Goal: Task Accomplishment & Management: Manage account settings

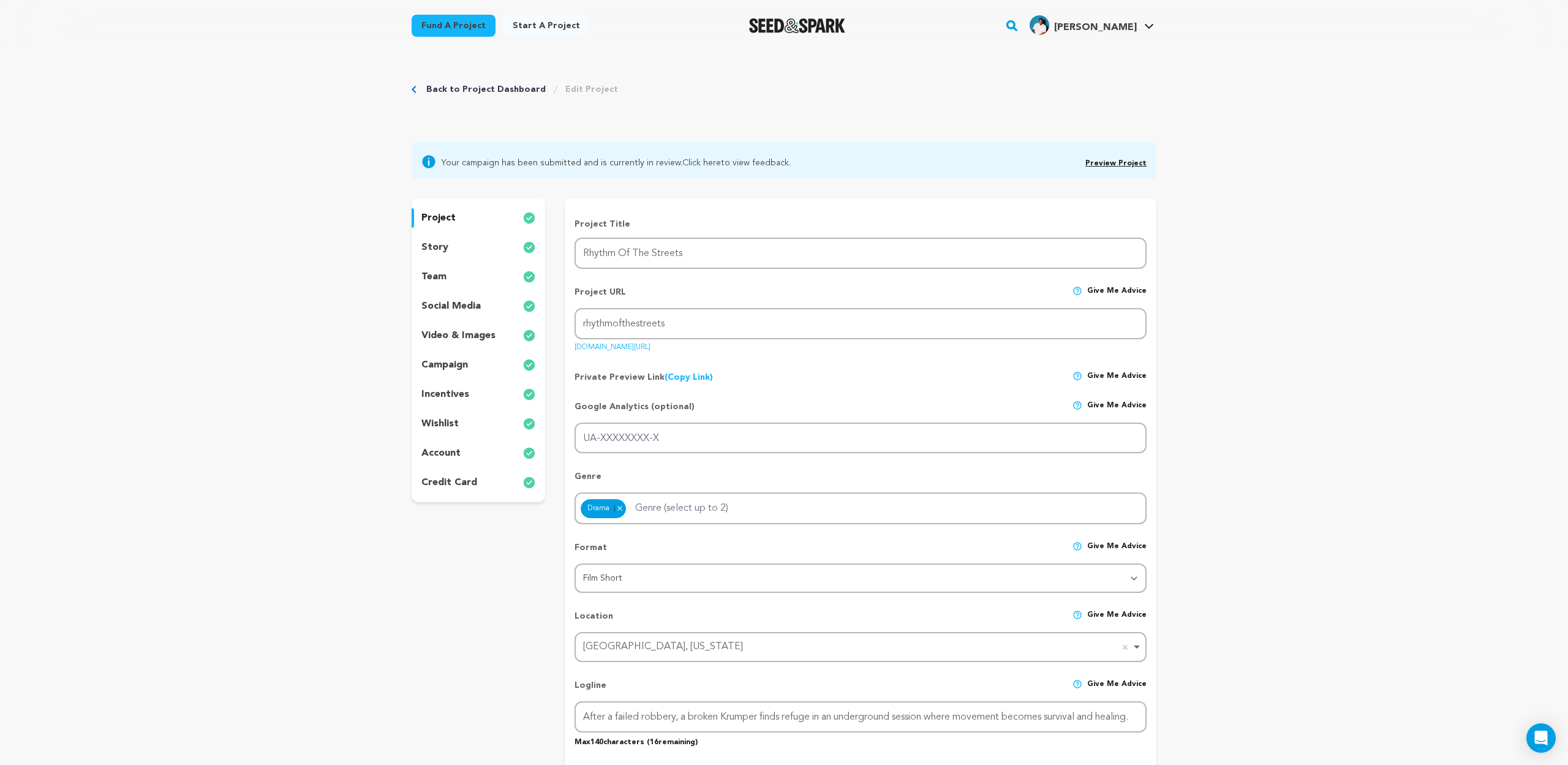
click at [806, 25] on img "Seed&Spark Homepage" at bounding box center [797, 25] width 96 height 15
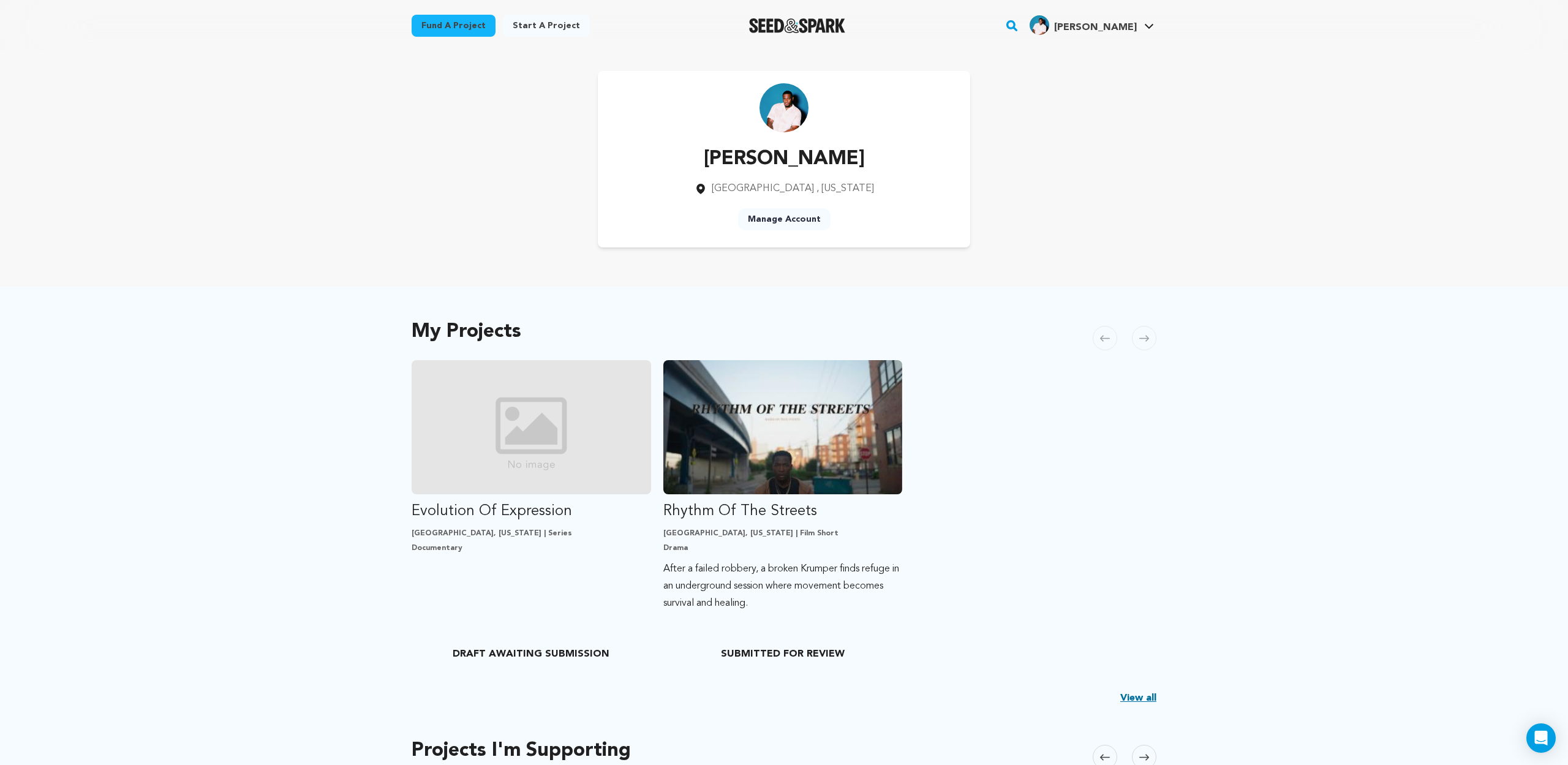
click at [1111, 33] on h4 "[PERSON_NAME]" at bounding box center [1095, 27] width 83 height 15
click at [1079, 80] on link "Messages" at bounding box center [1112, 81] width 137 height 27
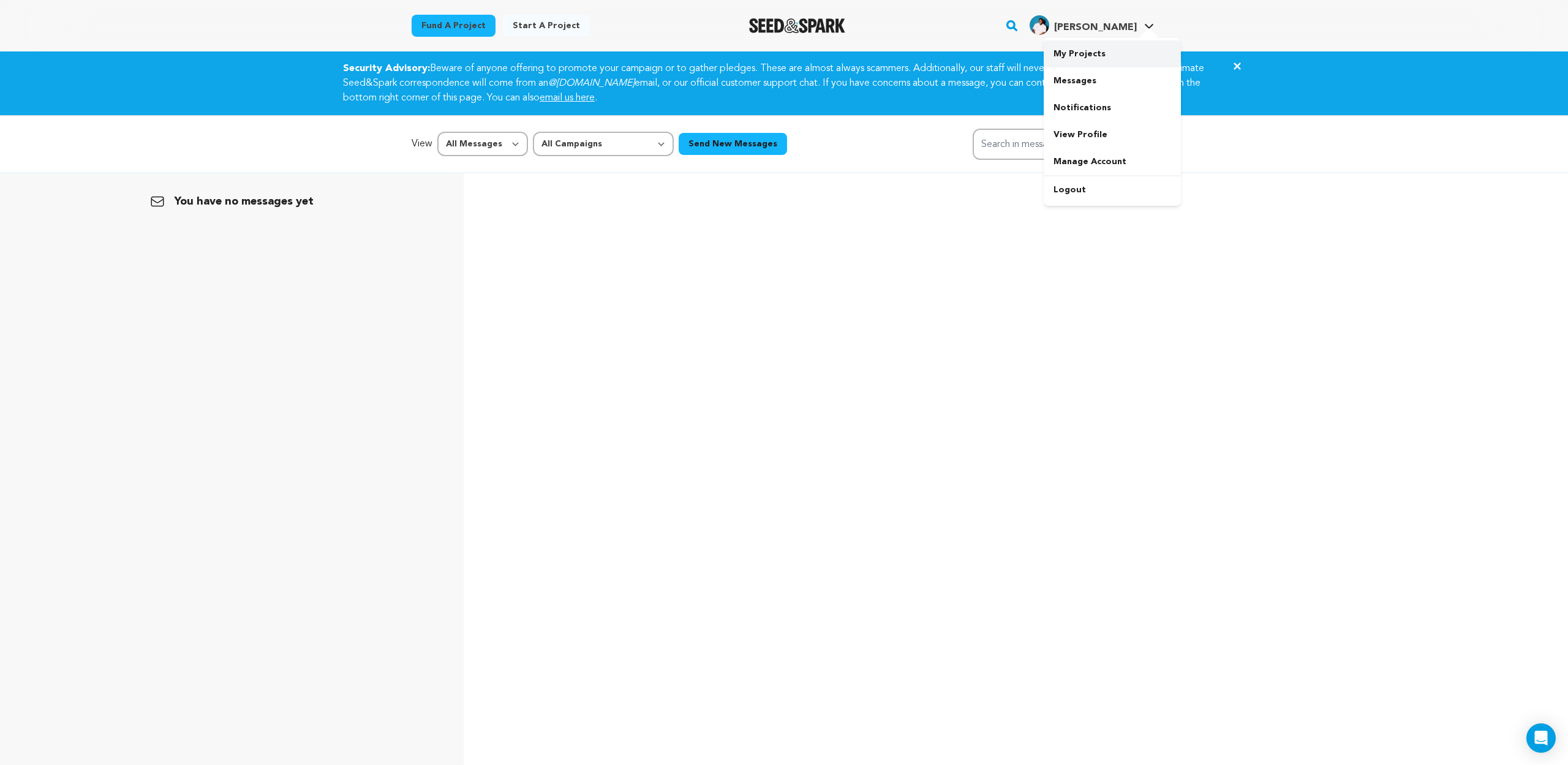
click at [1091, 49] on link "My Projects" at bounding box center [1112, 53] width 137 height 27
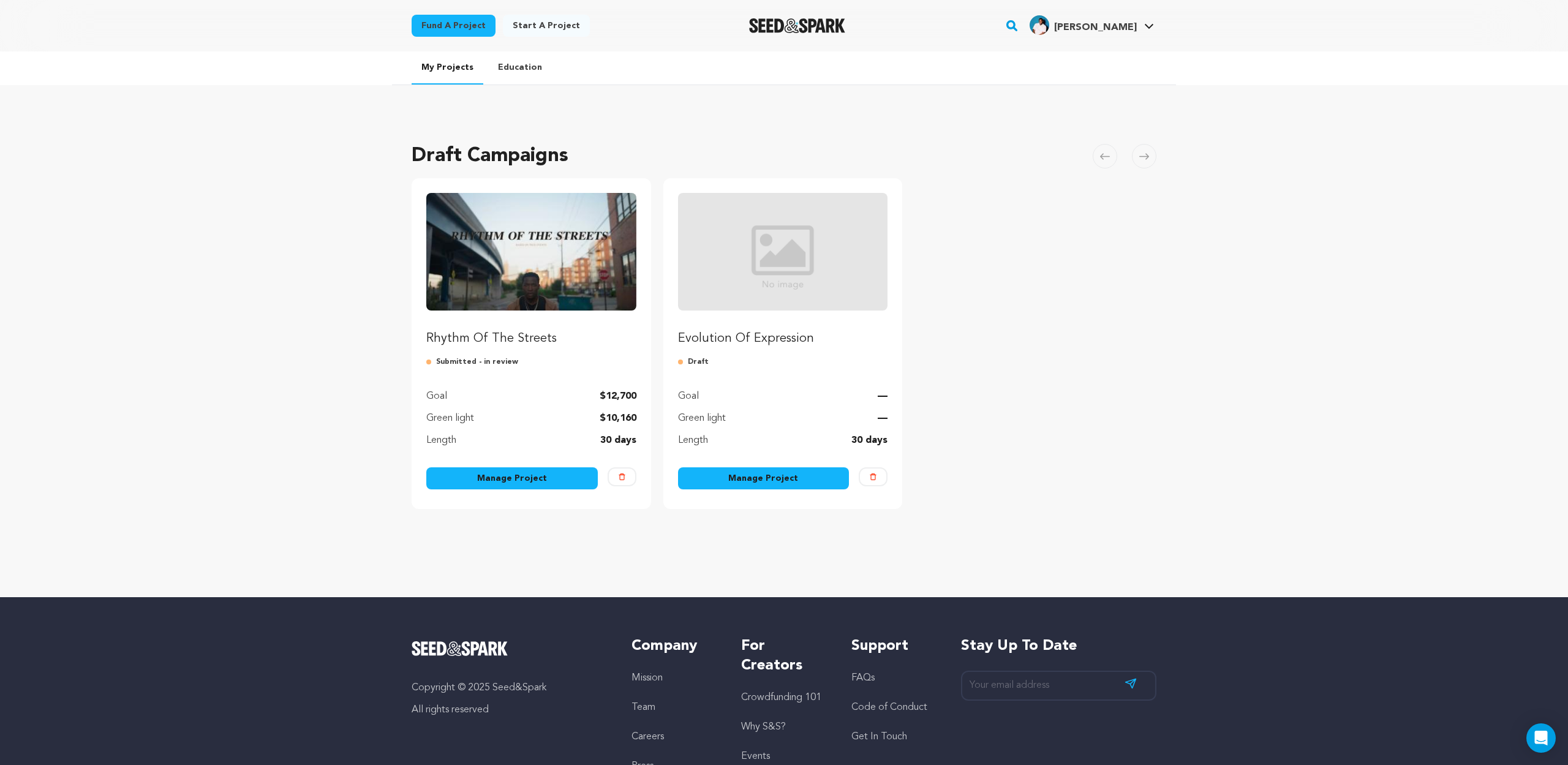
click at [532, 481] on link "Manage Project" at bounding box center [512, 478] width 171 height 22
click at [525, 479] on link "Manage Project" at bounding box center [512, 478] width 171 height 22
